Goal: Transaction & Acquisition: Download file/media

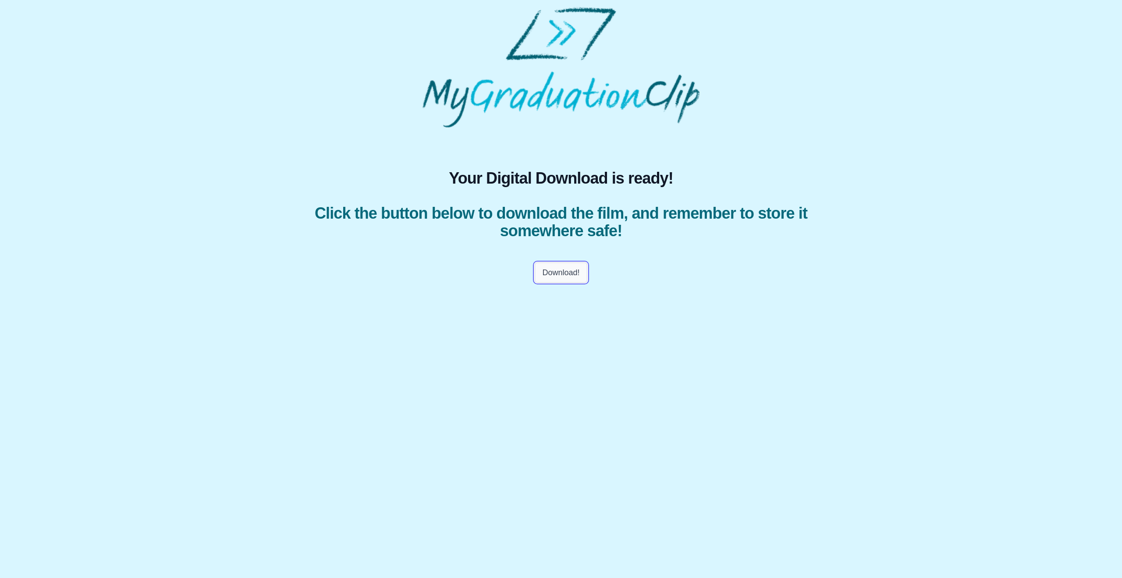
click at [565, 273] on button "Download!" at bounding box center [561, 273] width 52 height 20
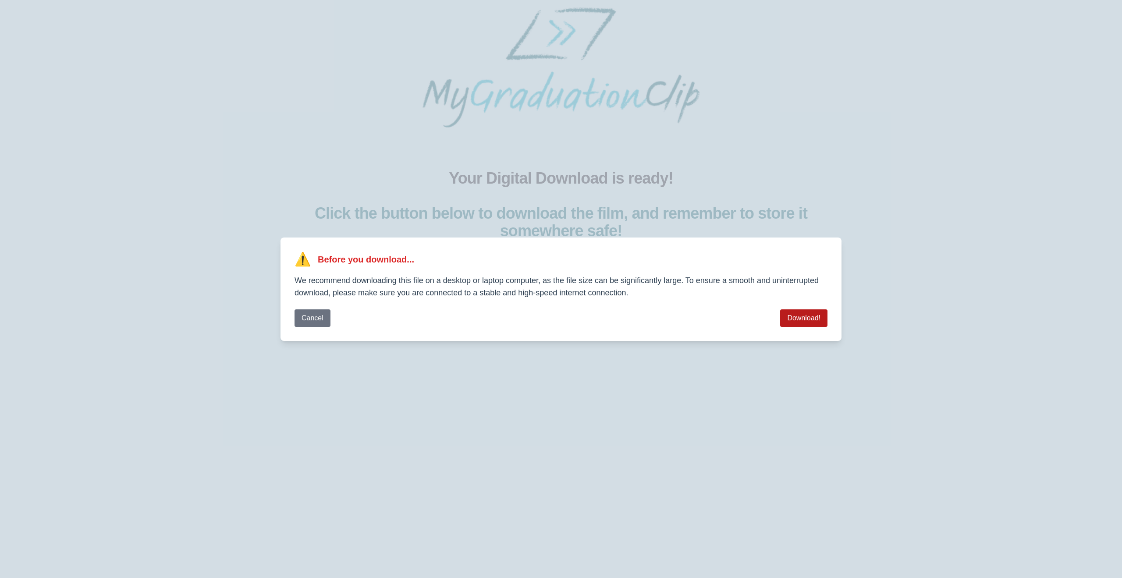
click at [795, 324] on button "Download!" at bounding box center [803, 318] width 47 height 18
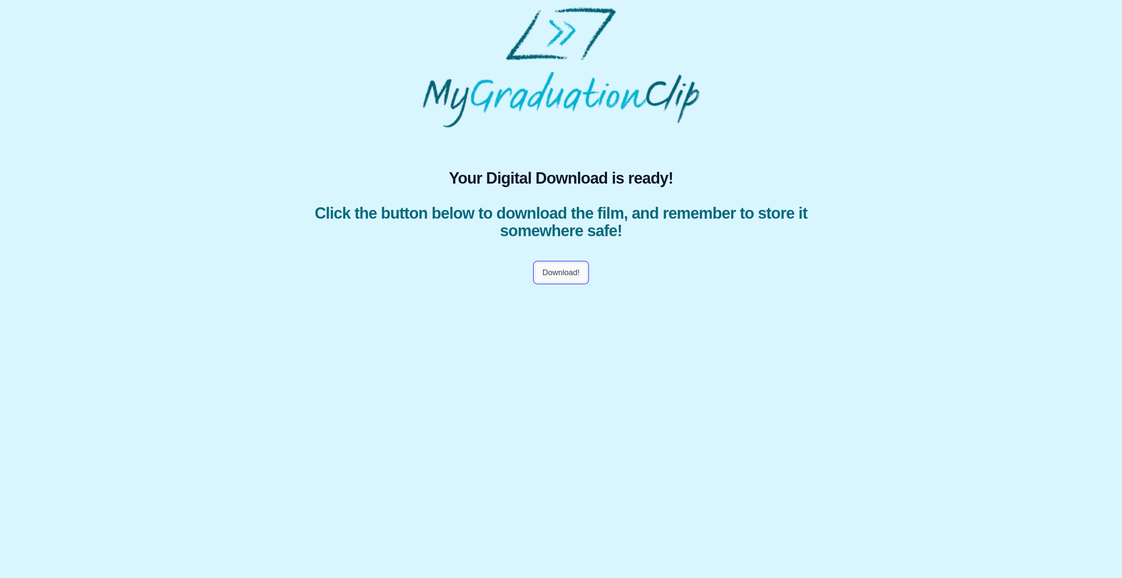
click at [557, 278] on button "Download!" at bounding box center [561, 273] width 52 height 20
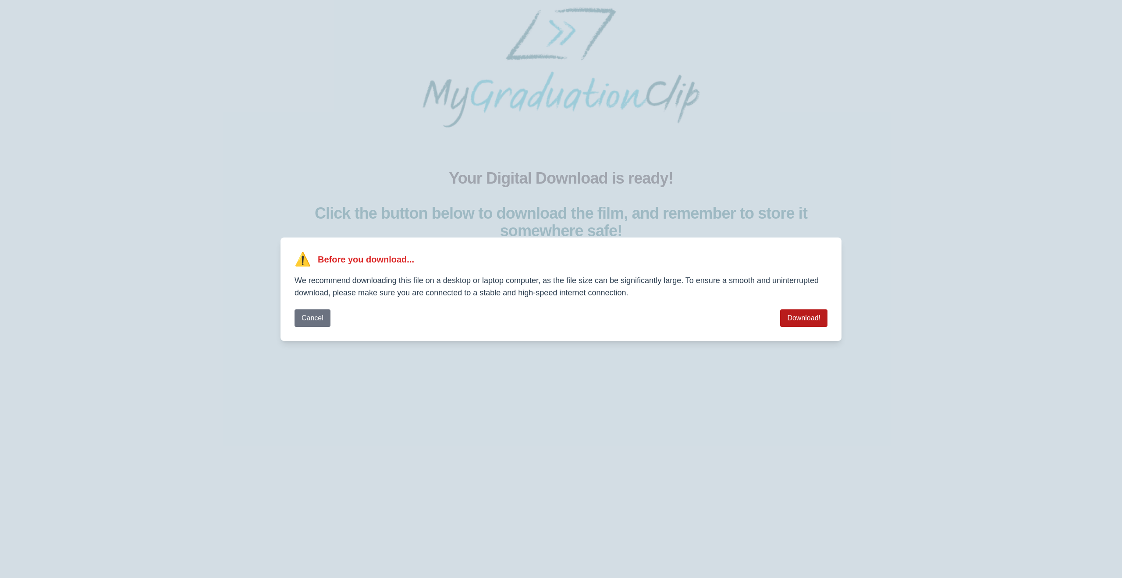
click at [806, 319] on button "Download!" at bounding box center [803, 318] width 47 height 18
